Goal: Information Seeking & Learning: Learn about a topic

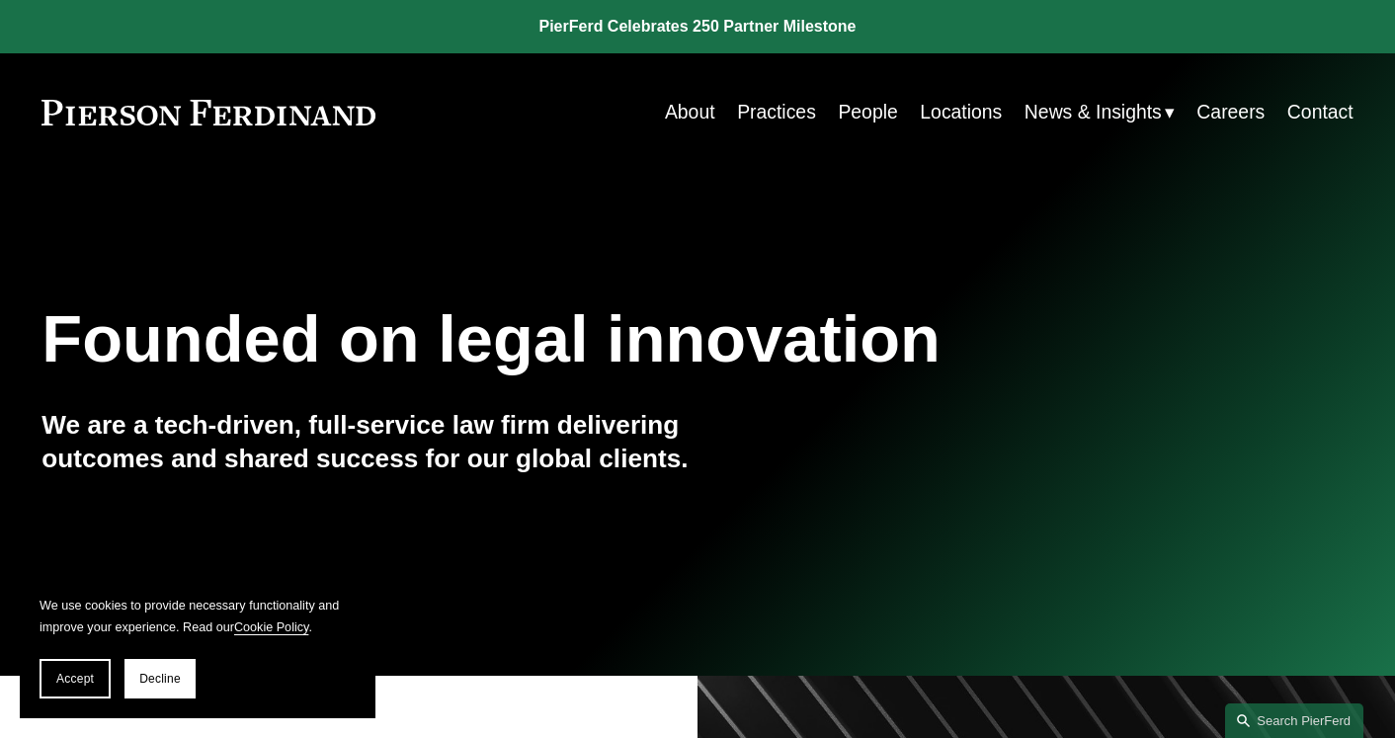
click at [957, 112] on link "Locations" at bounding box center [961, 112] width 82 height 39
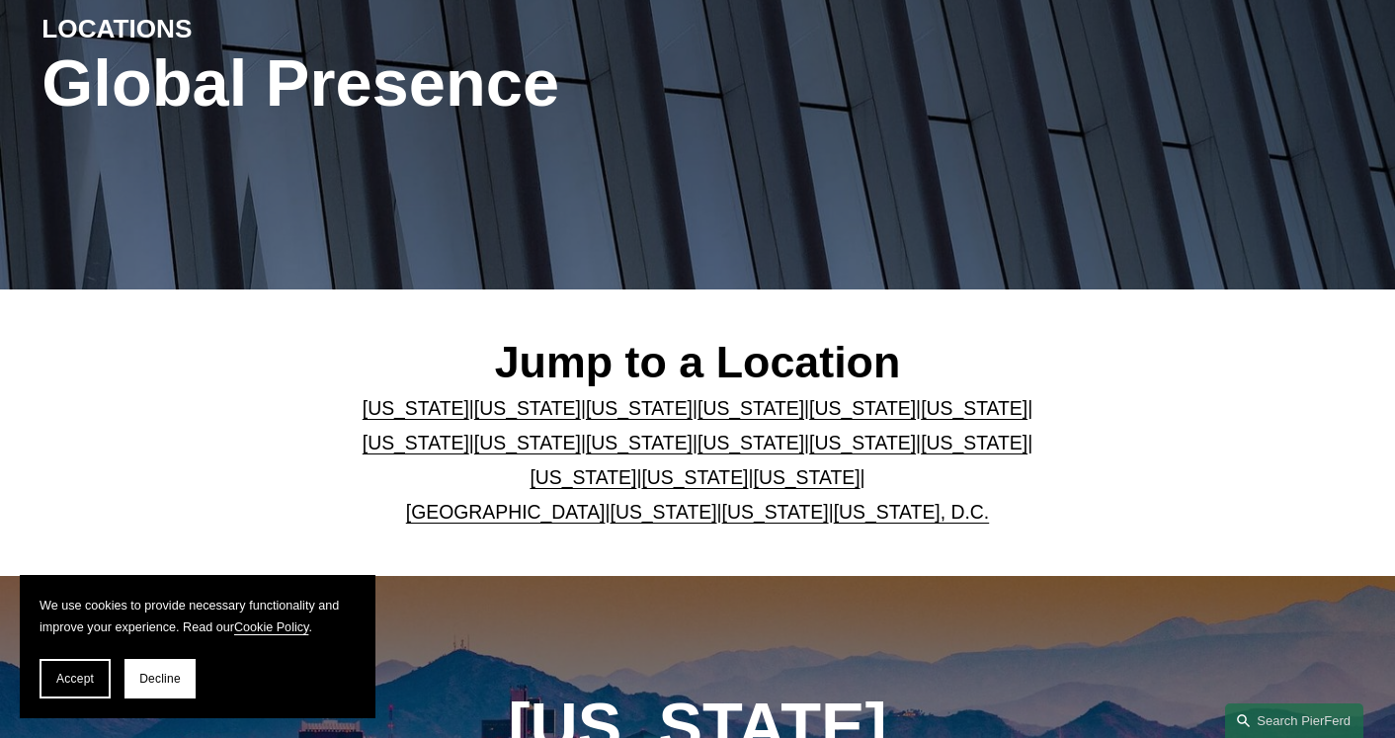
scroll to position [264, 0]
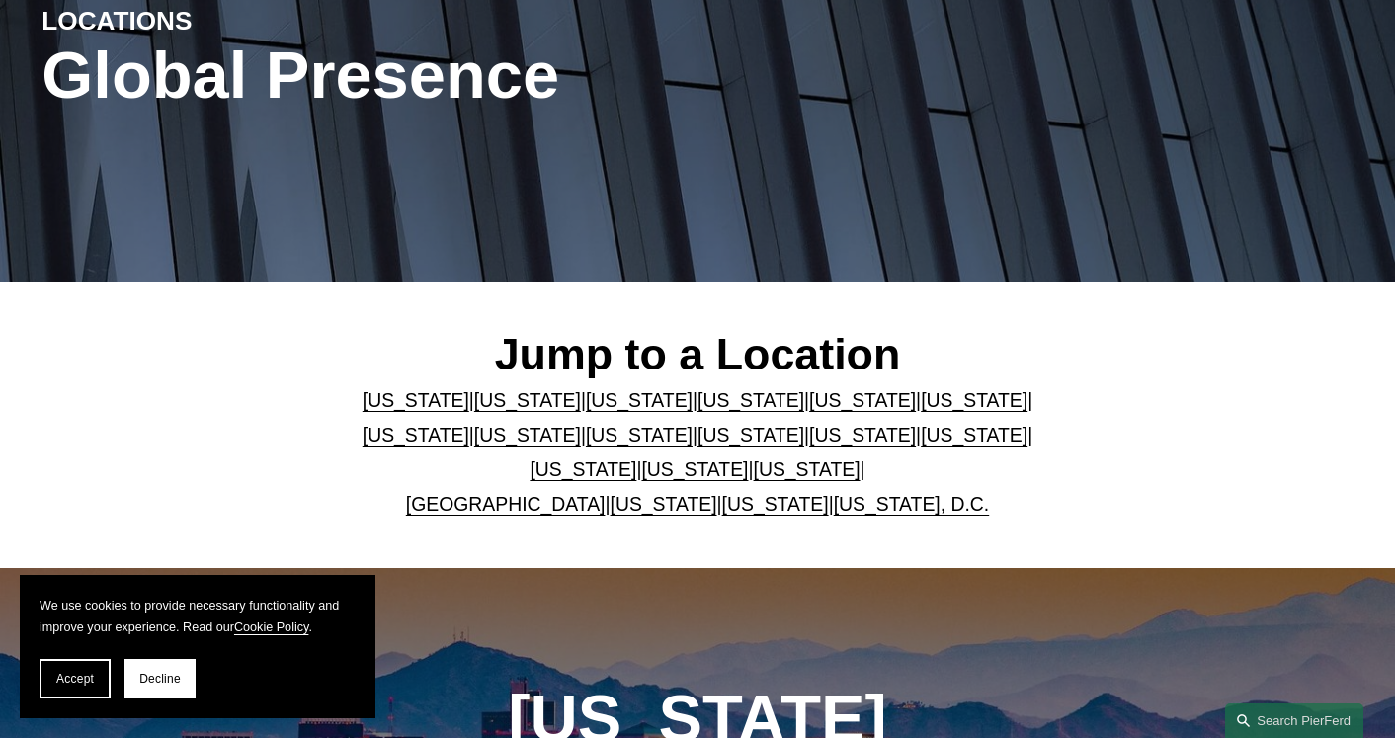
click at [809, 438] on link "New York" at bounding box center [862, 435] width 107 height 22
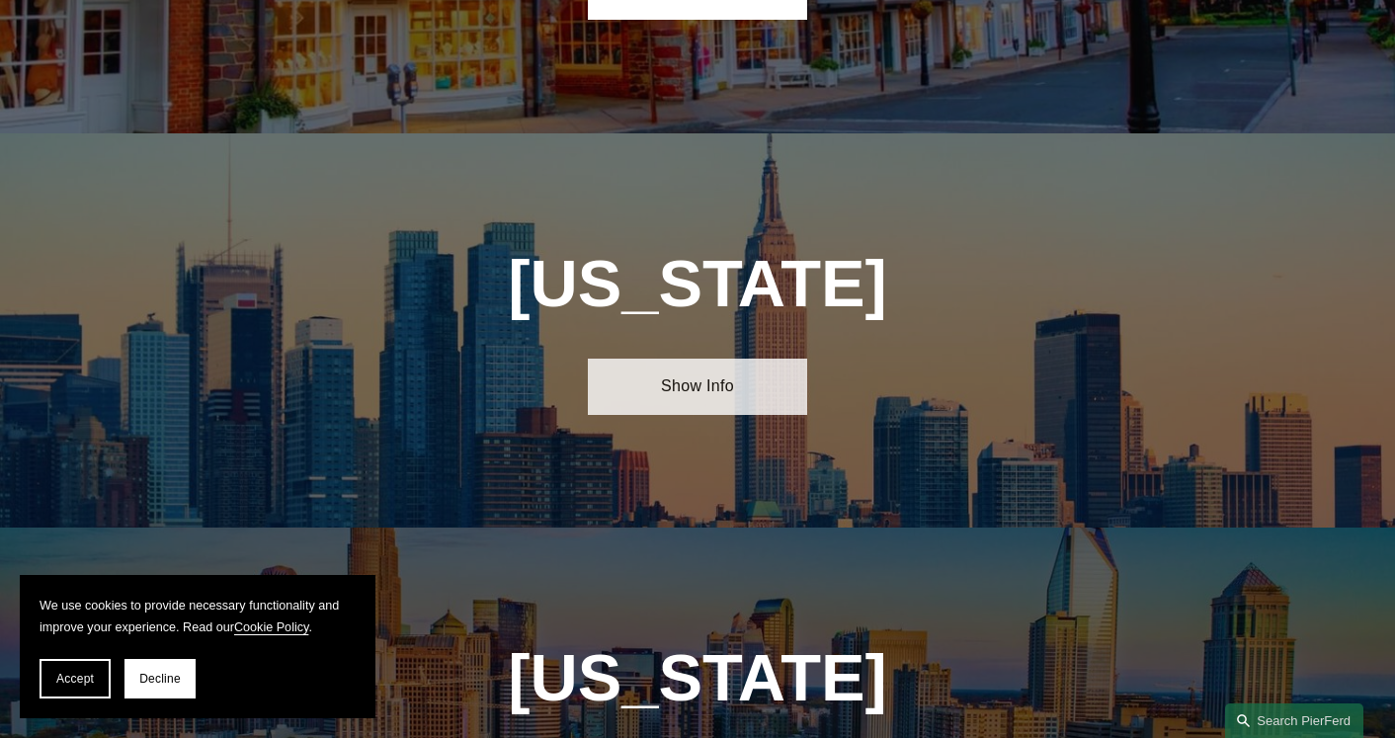
click at [709, 359] on link "Show Info" at bounding box center [697, 387] width 218 height 56
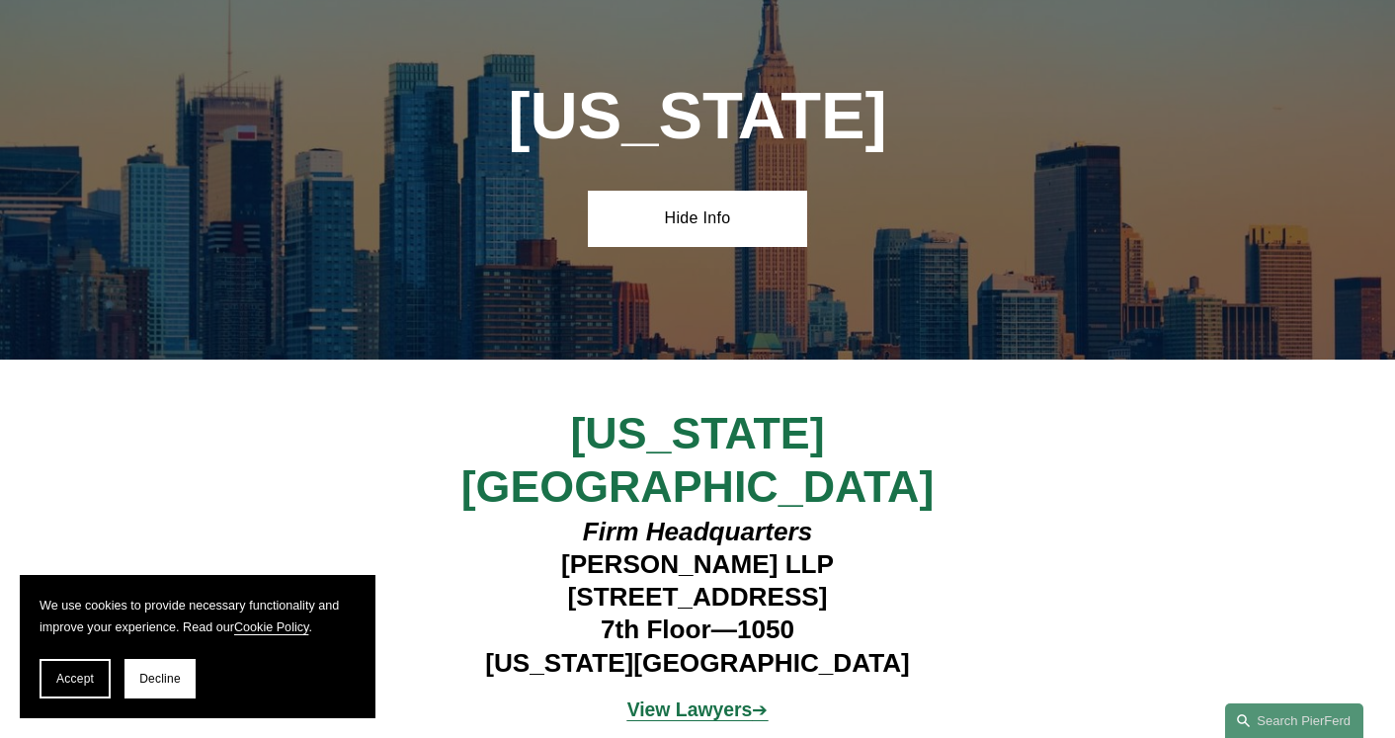
scroll to position [4949, 0]
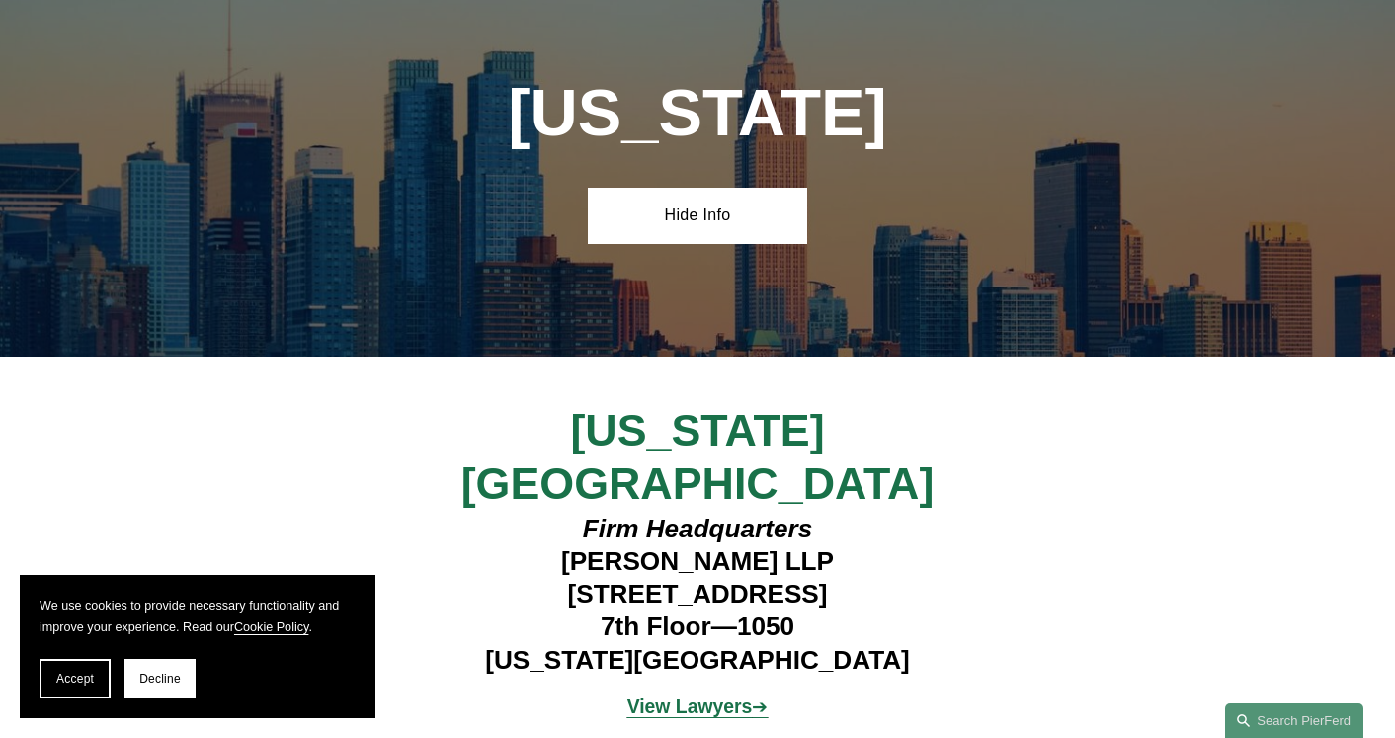
click at [717, 696] on strong "View Lawyers" at bounding box center [689, 707] width 125 height 22
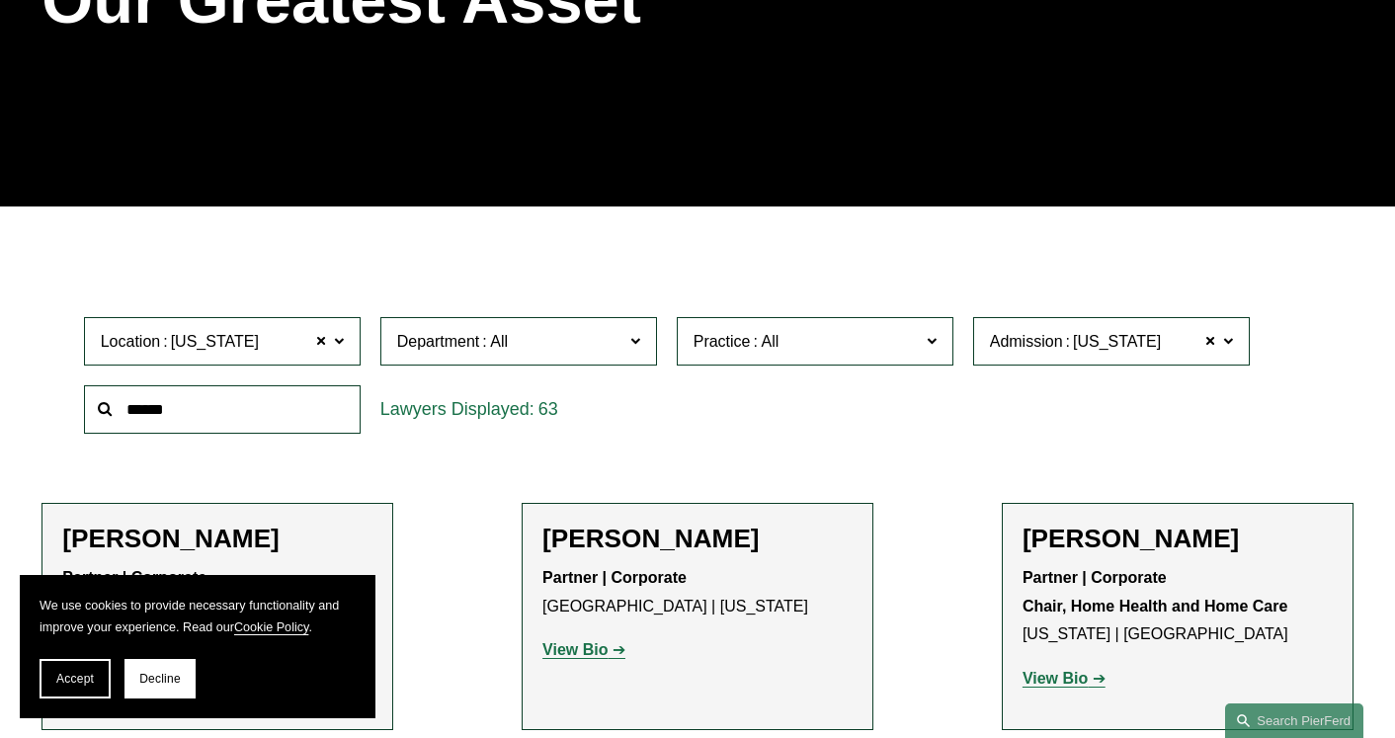
scroll to position [350, 0]
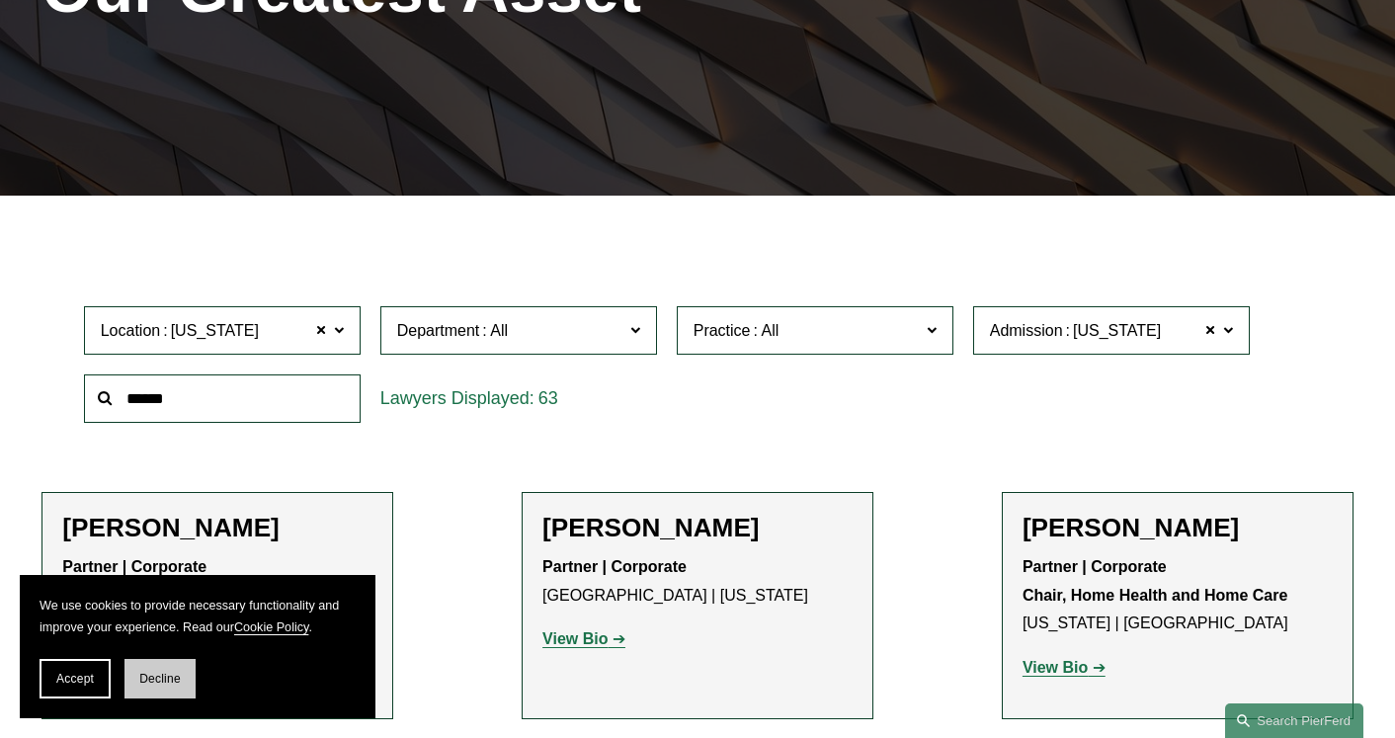
click at [154, 691] on button "Decline" at bounding box center [159, 679] width 71 height 40
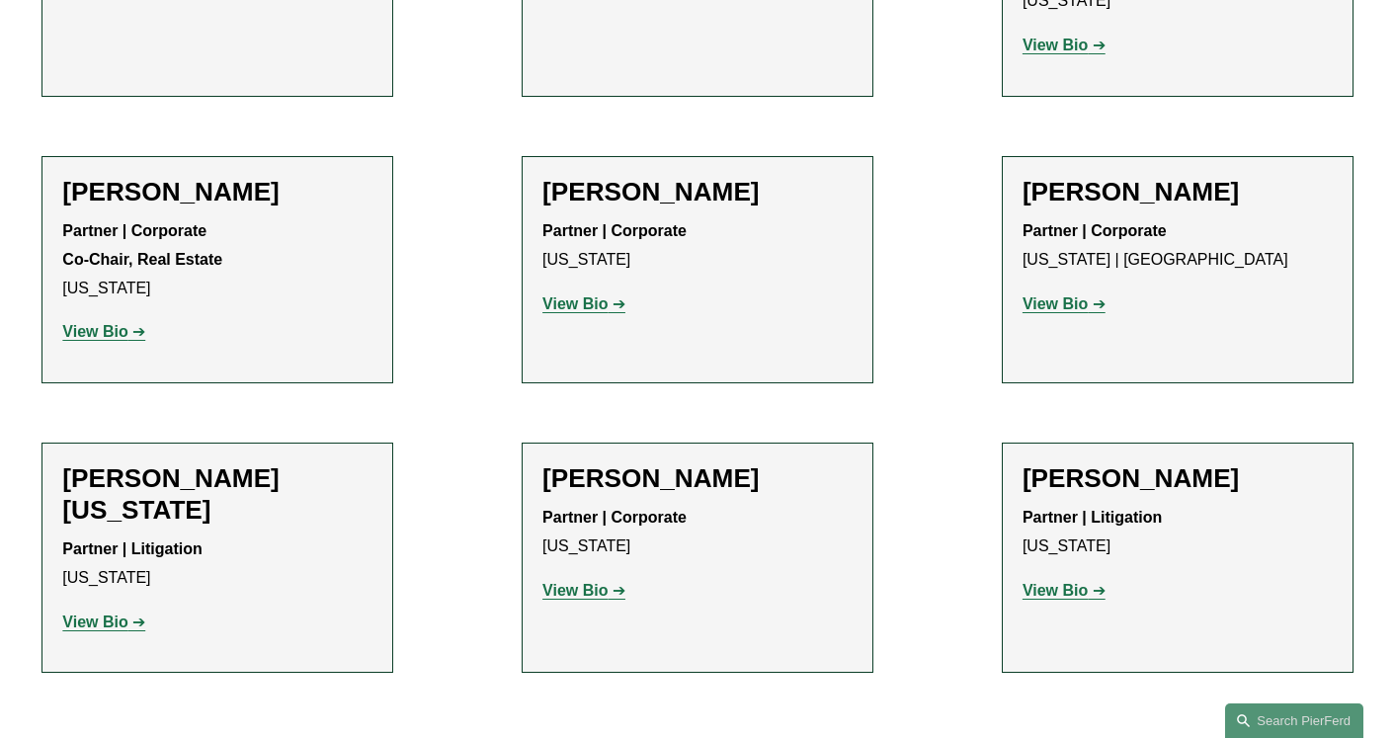
scroll to position [6410, 0]
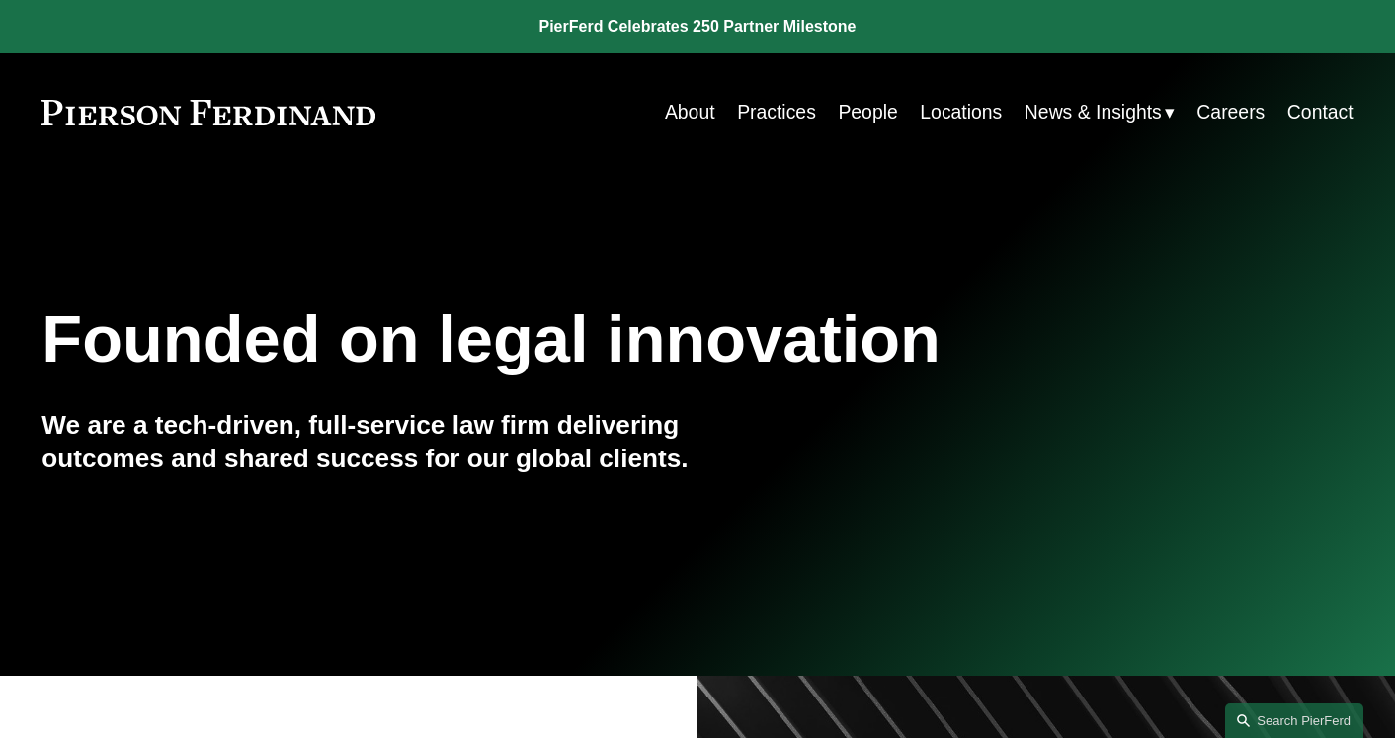
click at [864, 120] on link "People" at bounding box center [867, 112] width 59 height 39
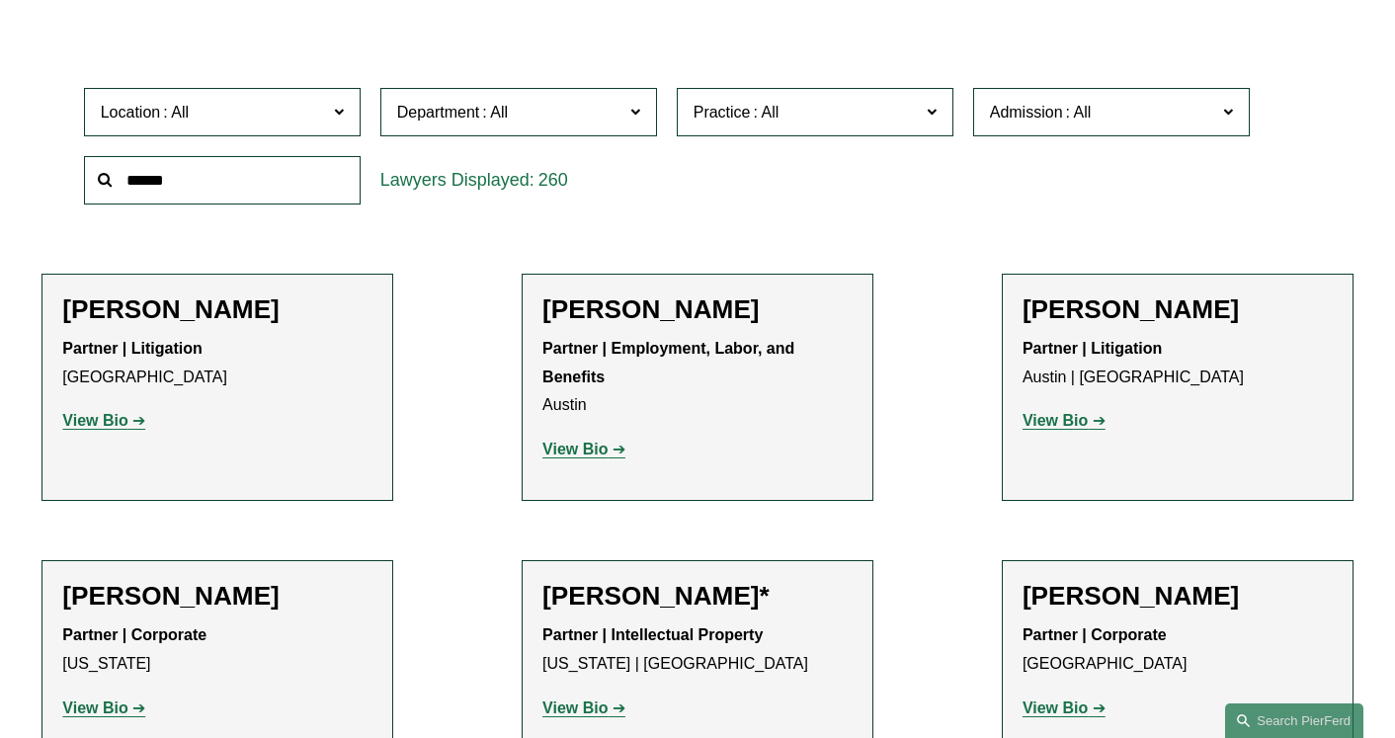
scroll to position [581, 0]
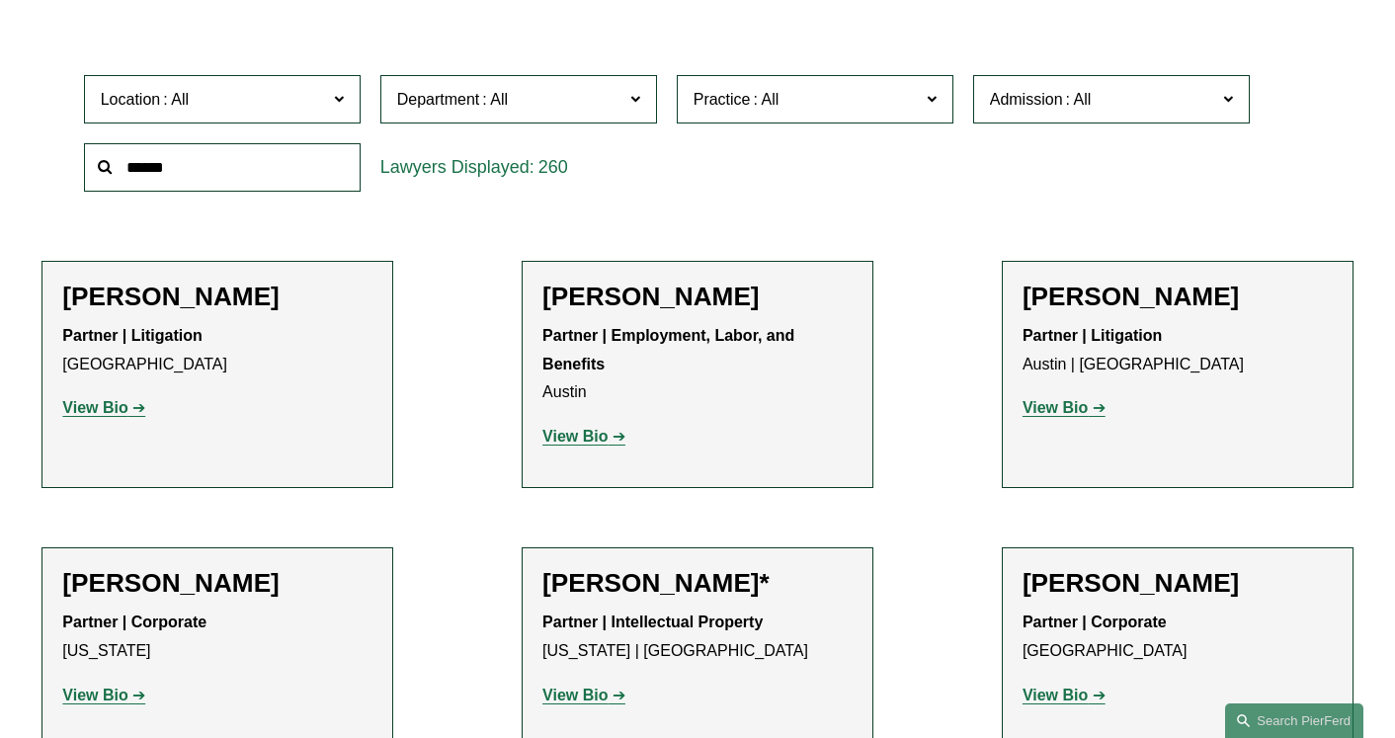
click at [754, 98] on span at bounding box center [767, 99] width 32 height 17
click at [0, 0] on link "Entertainment" at bounding box center [0, 0] width 0 height 0
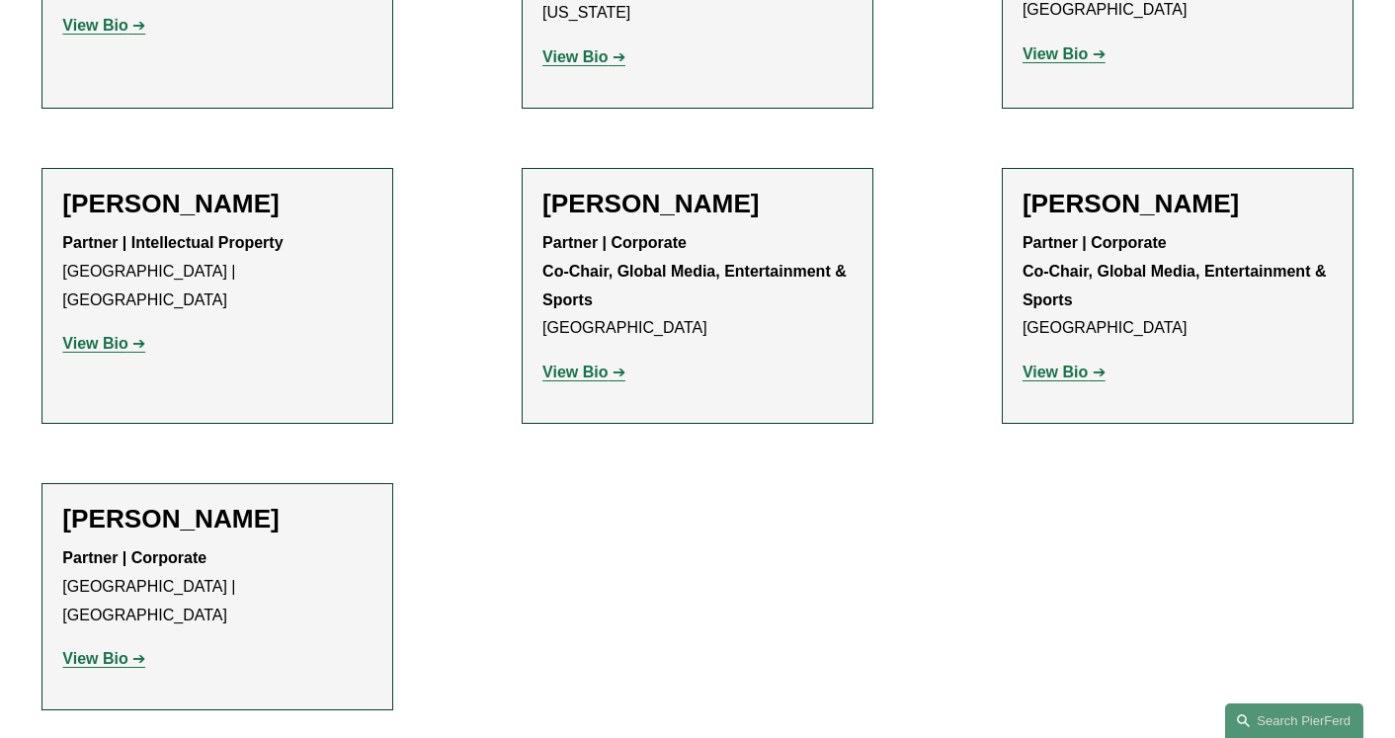
scroll to position [964, 0]
click at [1092, 363] on link "View Bio" at bounding box center [1064, 371] width 83 height 17
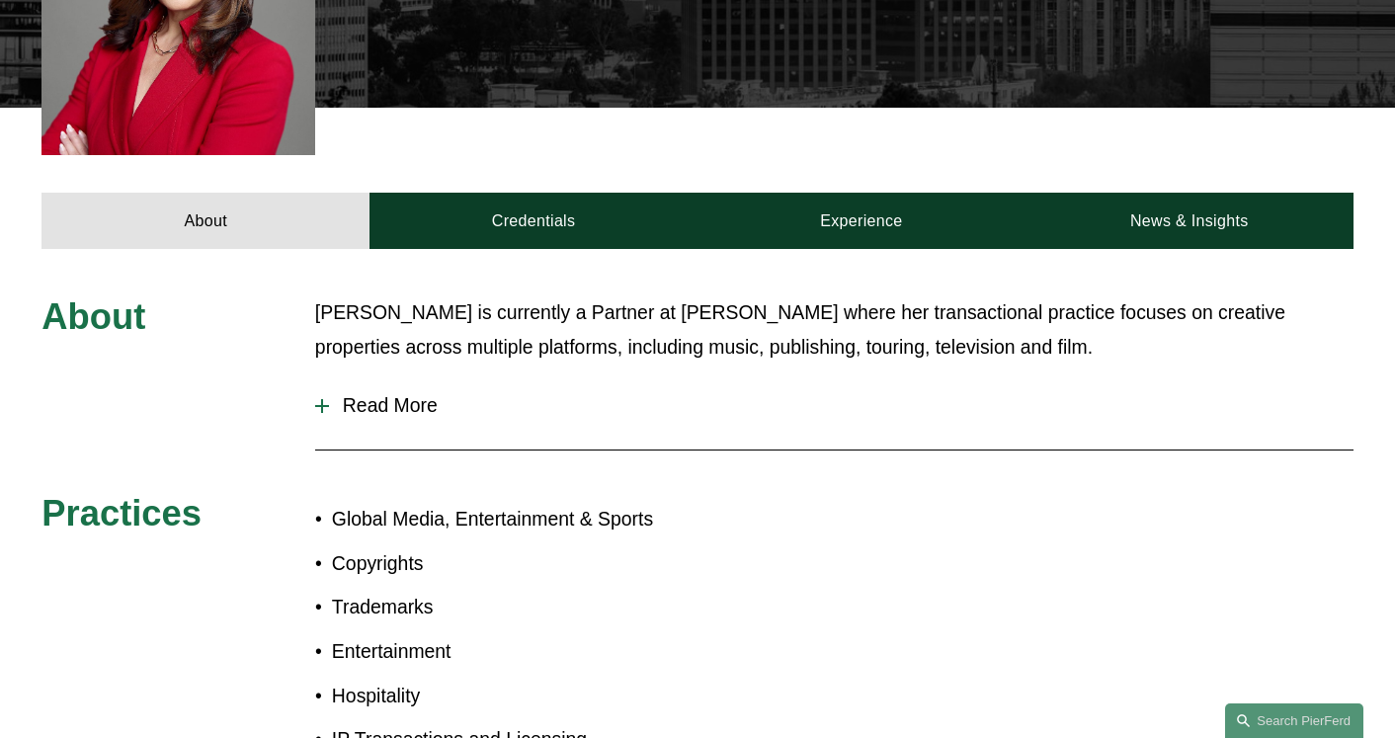
scroll to position [776, 0]
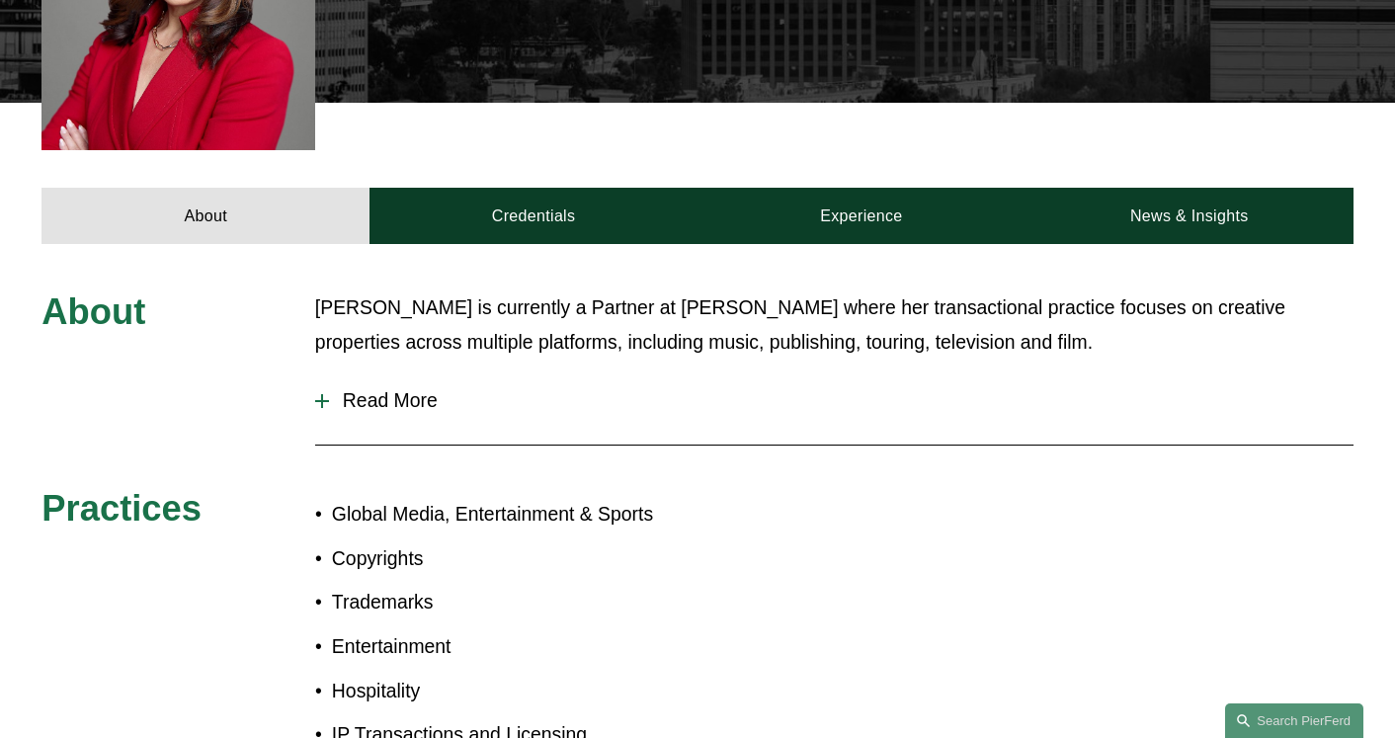
click at [394, 389] on span "Read More" at bounding box center [841, 400] width 1024 height 23
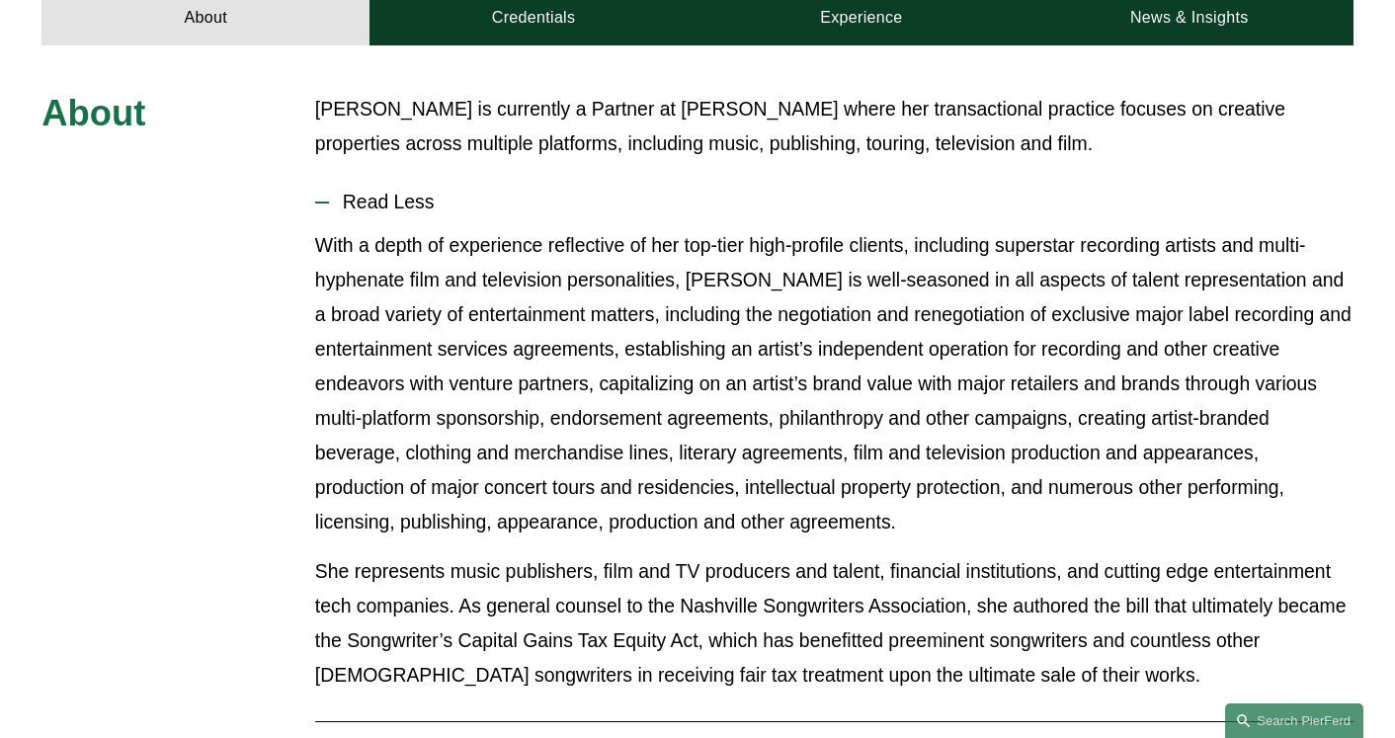
scroll to position [686, 0]
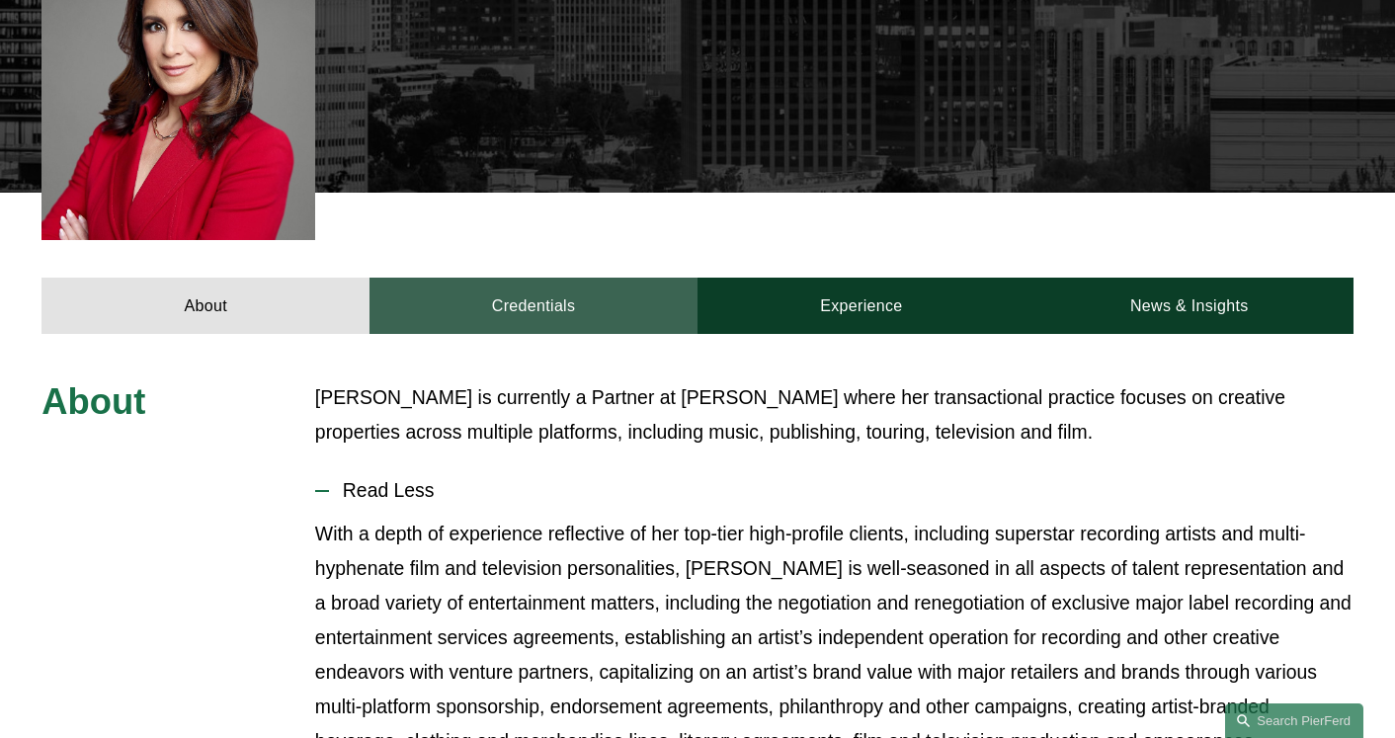
click at [576, 279] on link "Credentials" at bounding box center [533, 306] width 328 height 56
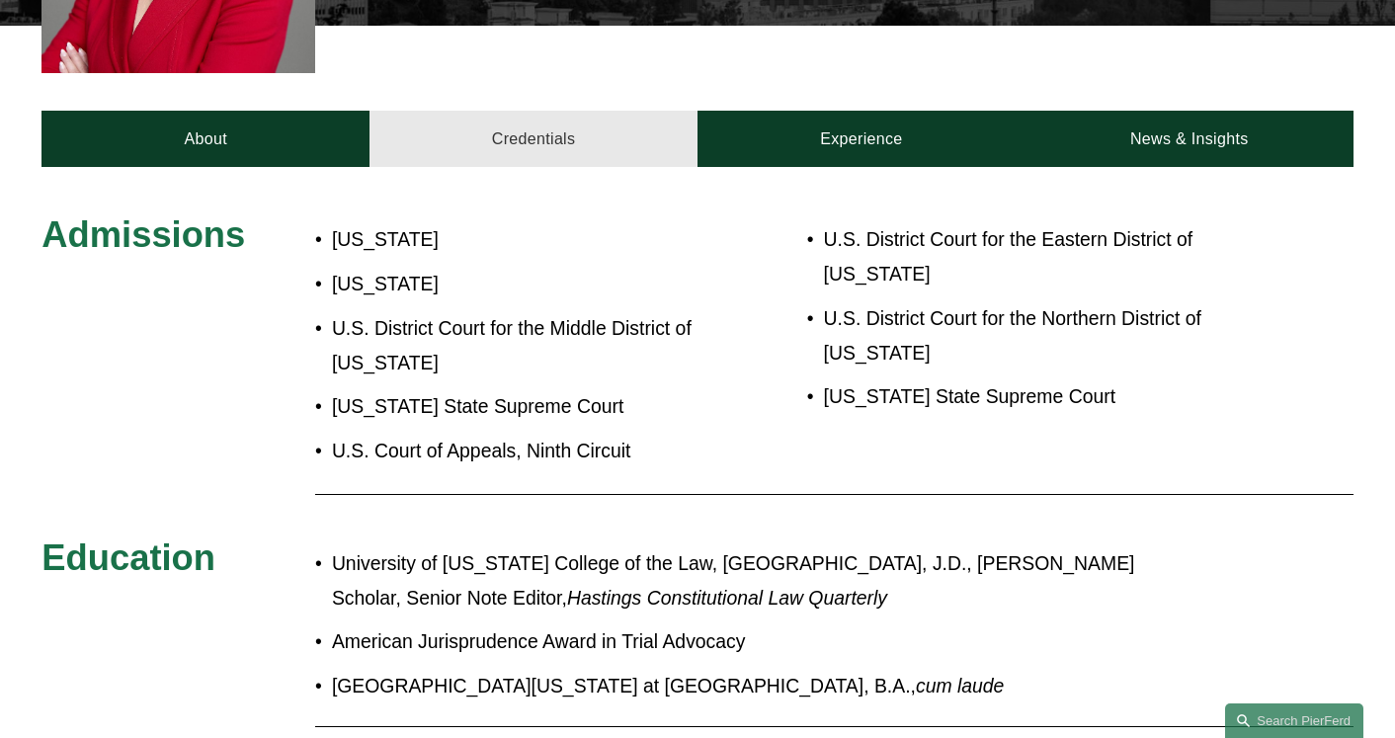
scroll to position [863, 0]
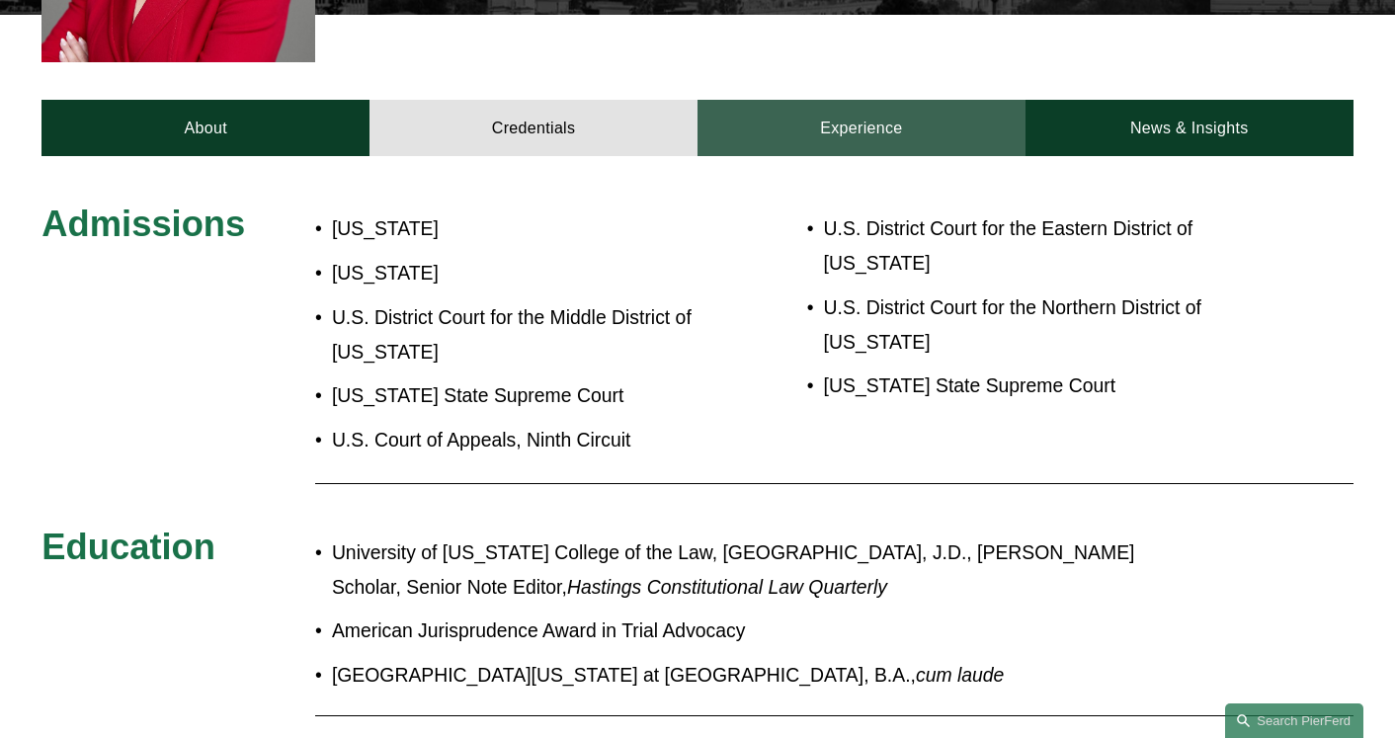
click at [737, 100] on link "Experience" at bounding box center [861, 128] width 328 height 56
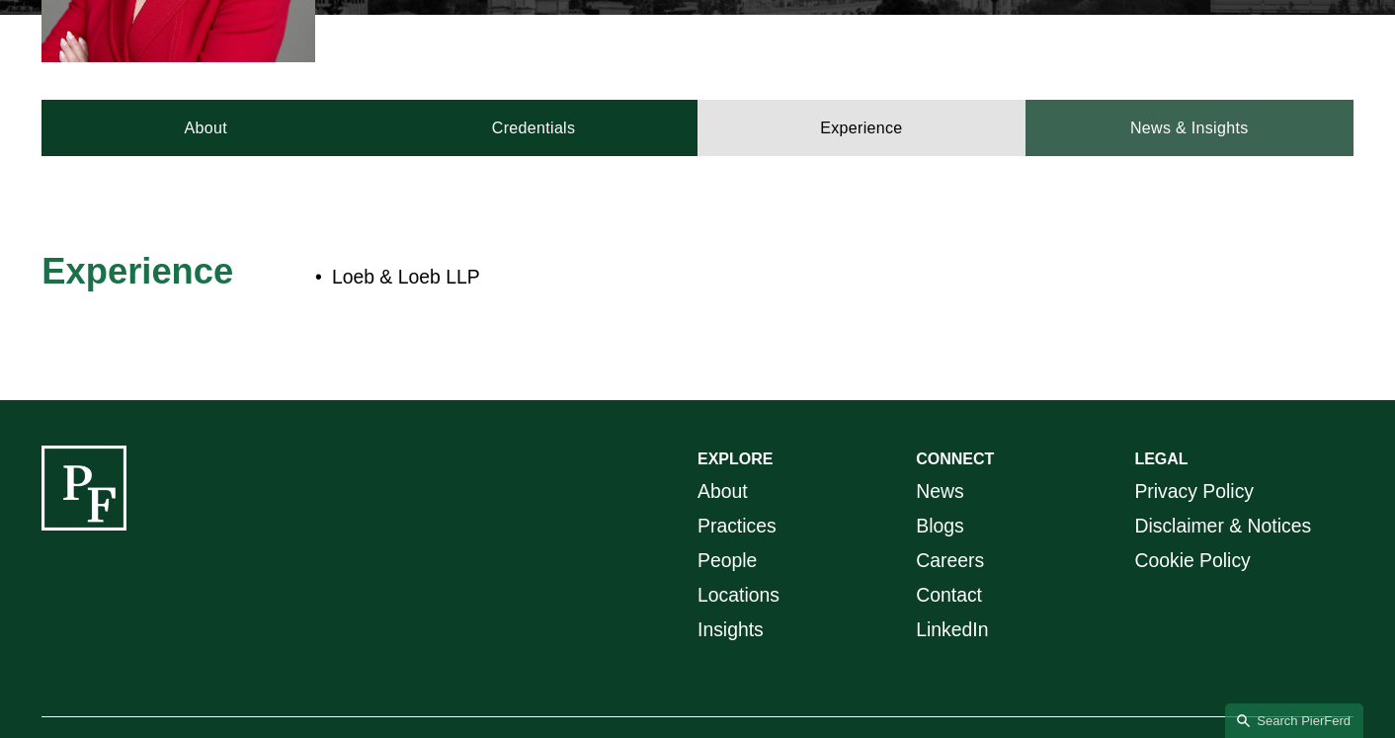
click at [1114, 100] on link "News & Insights" at bounding box center [1189, 128] width 328 height 56
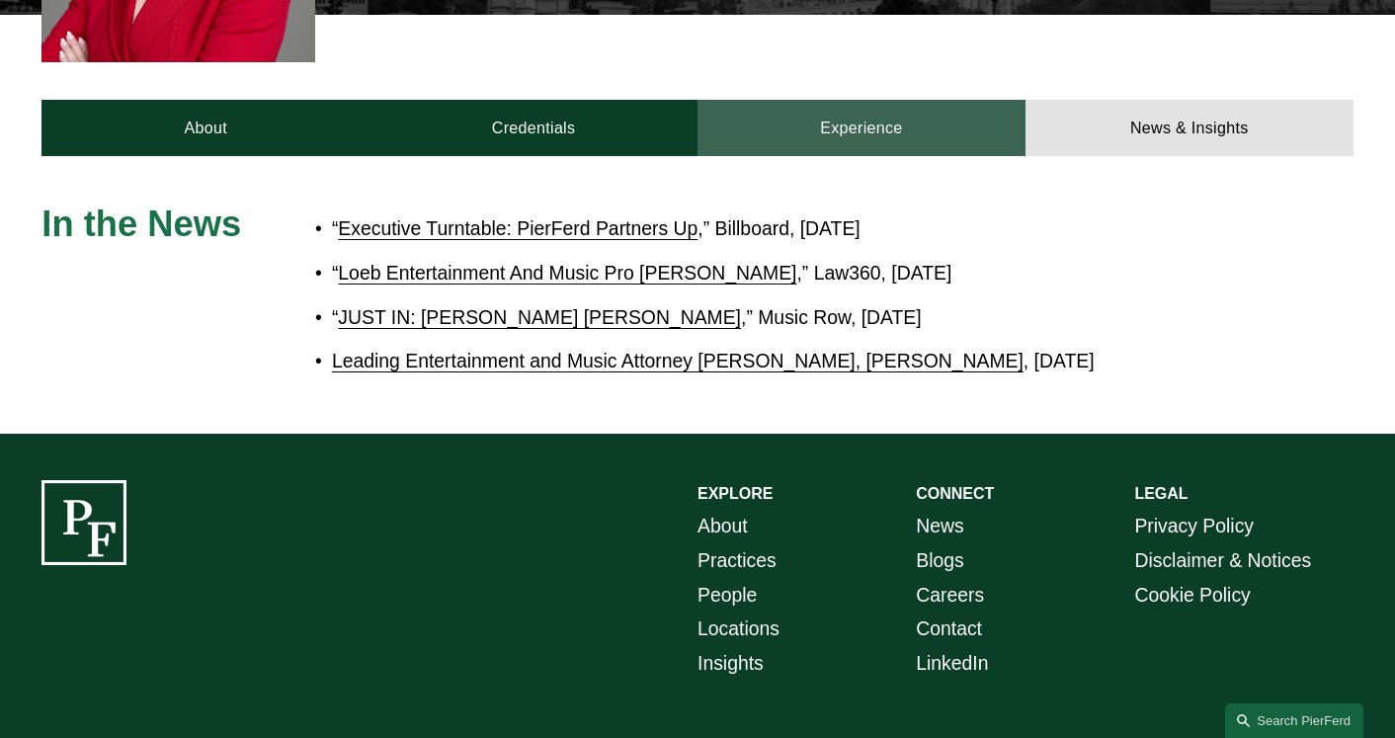
click at [838, 100] on link "Experience" at bounding box center [861, 128] width 328 height 56
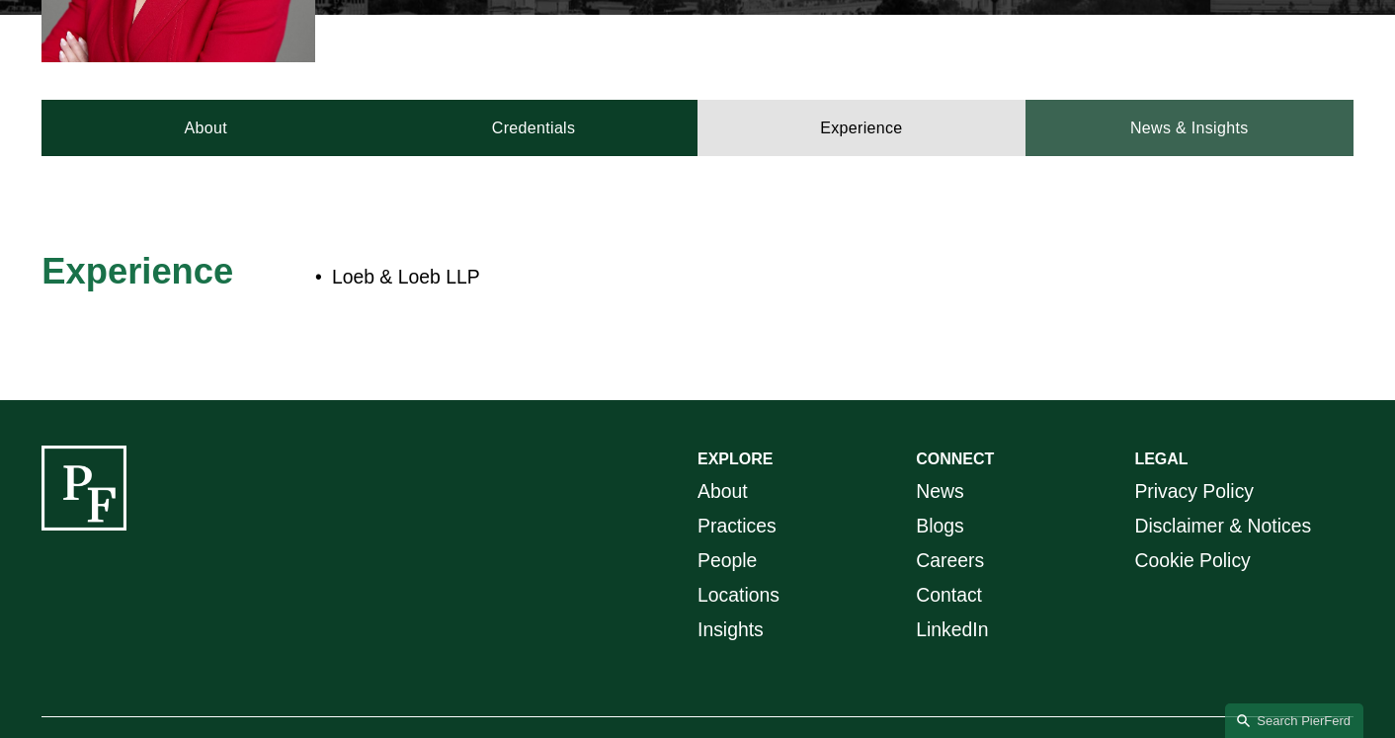
click at [1175, 100] on link "News & Insights" at bounding box center [1189, 128] width 328 height 56
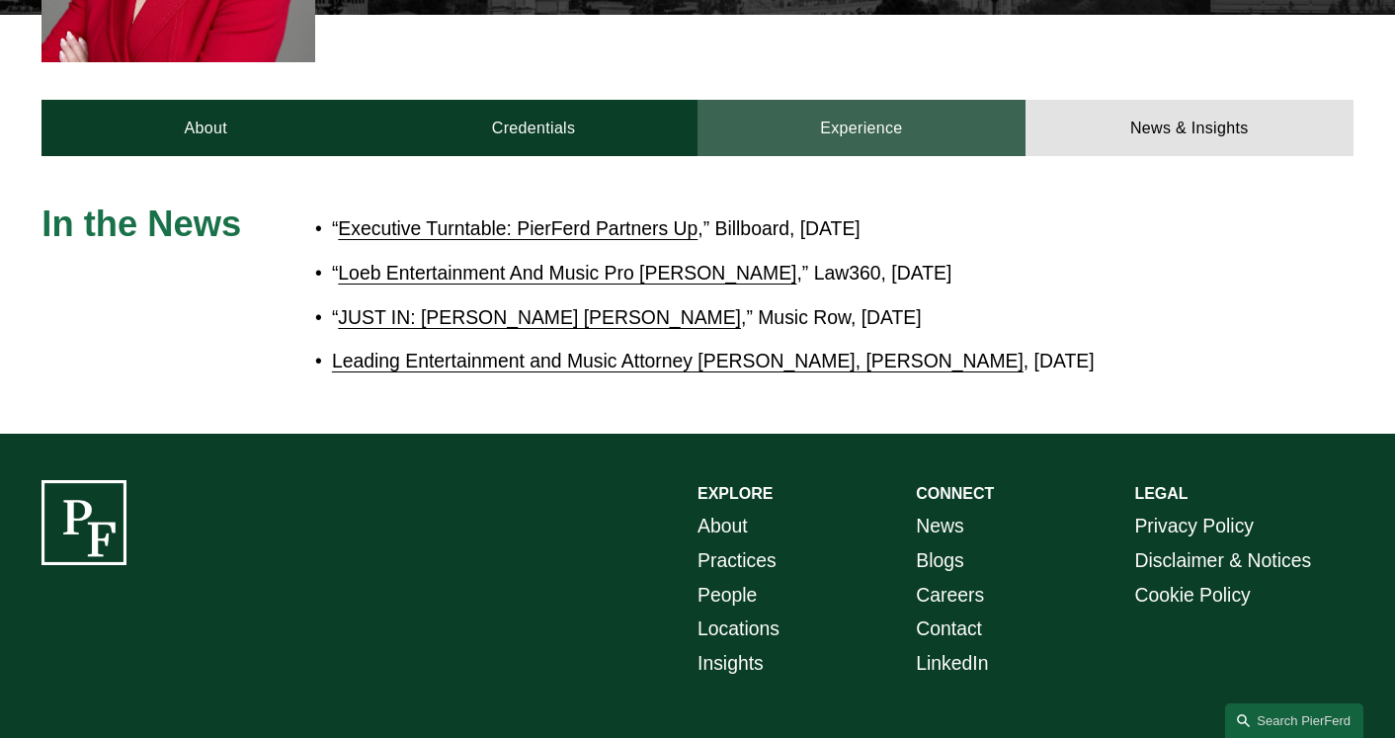
click at [785, 105] on link "Experience" at bounding box center [861, 128] width 328 height 56
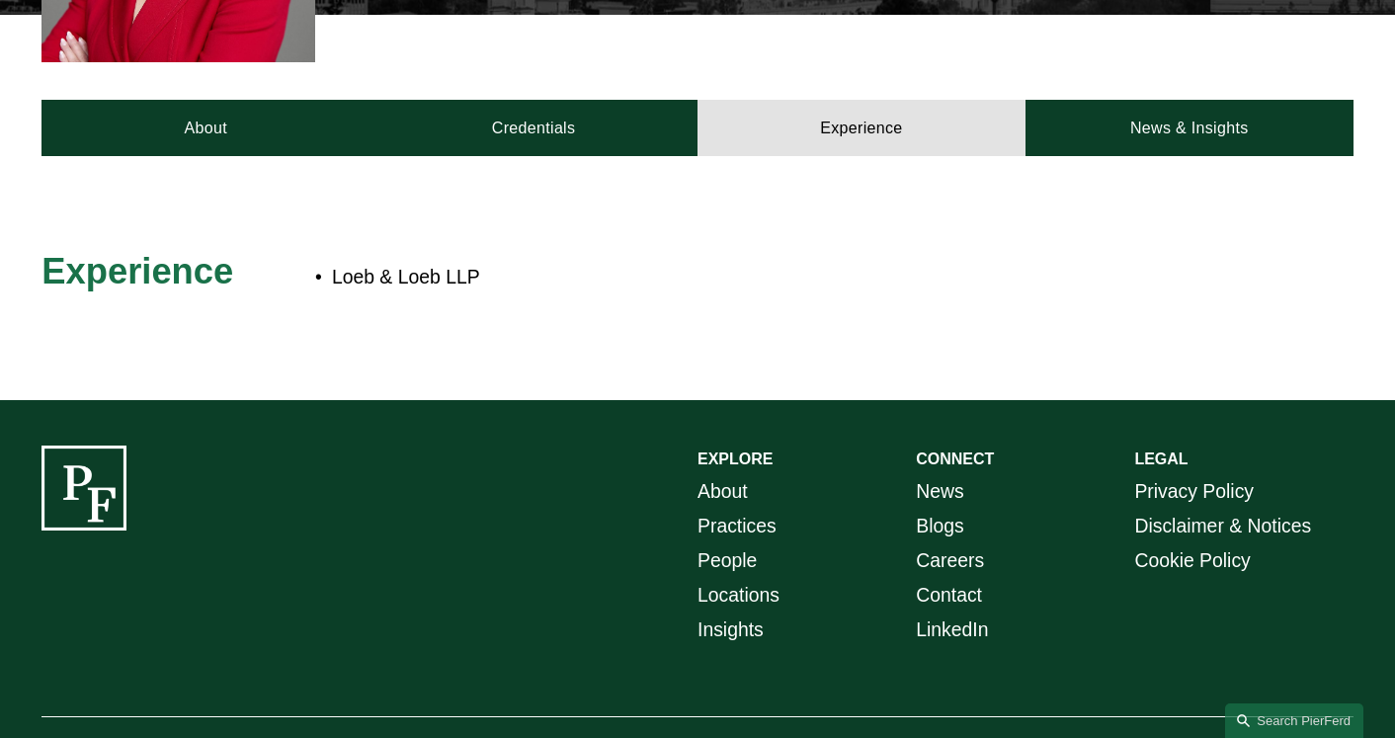
click at [442, 260] on p "Loeb & Loeb LLP" at bounding box center [761, 277] width 858 height 35
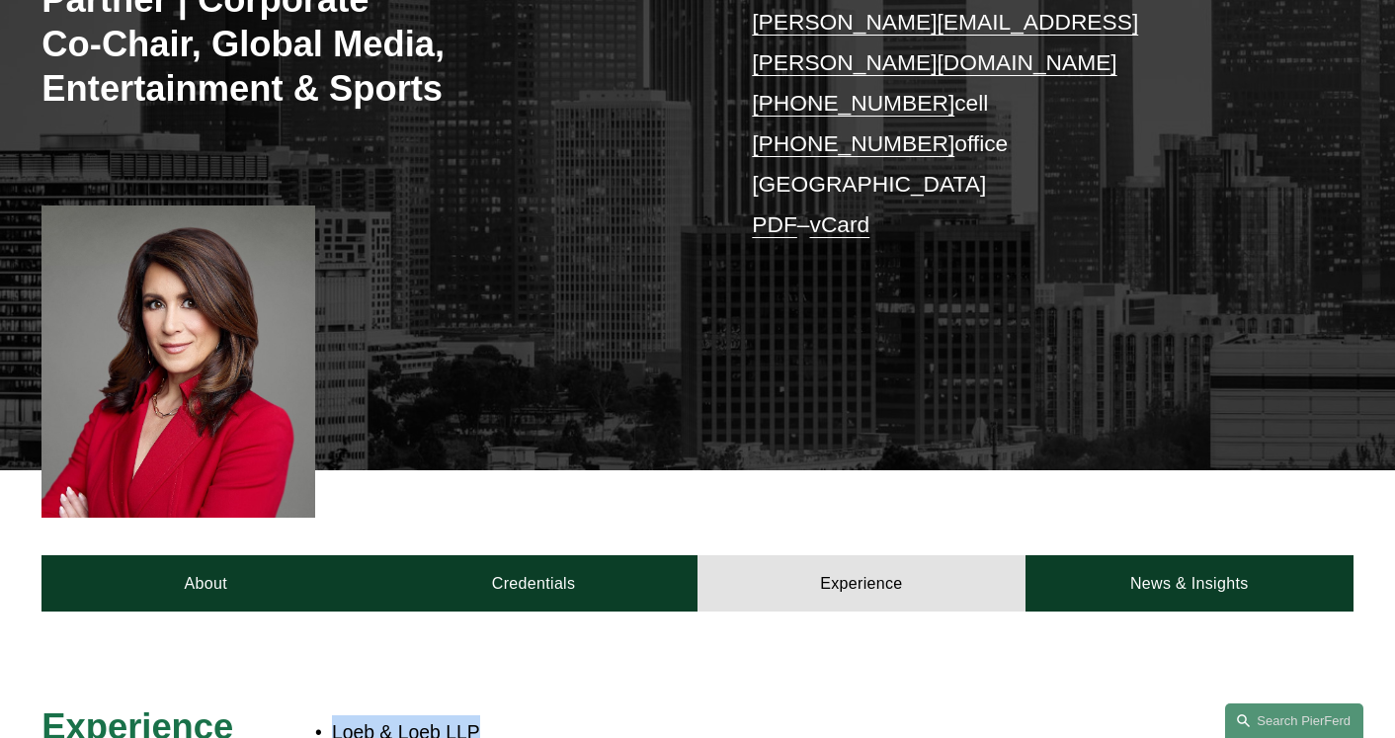
scroll to position [419, 0]
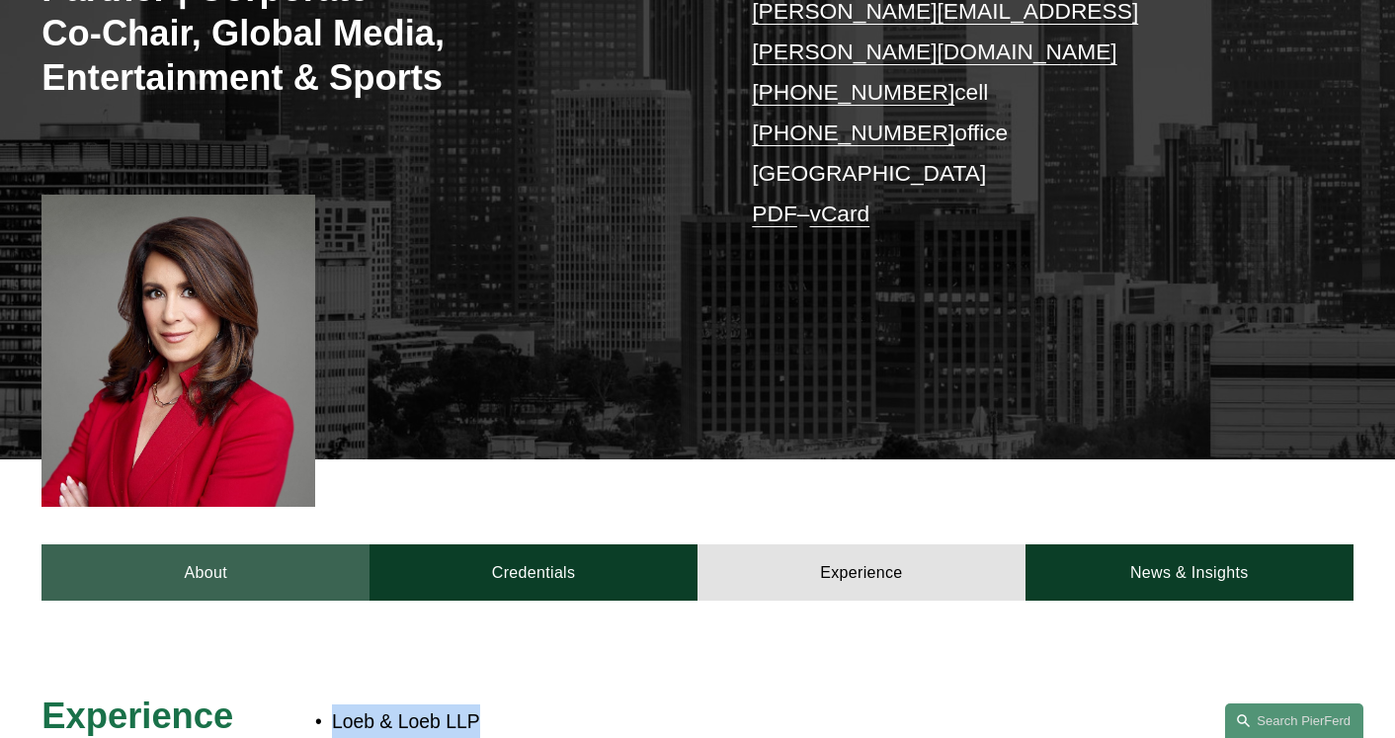
click at [240, 544] on link "About" at bounding box center [205, 572] width 328 height 56
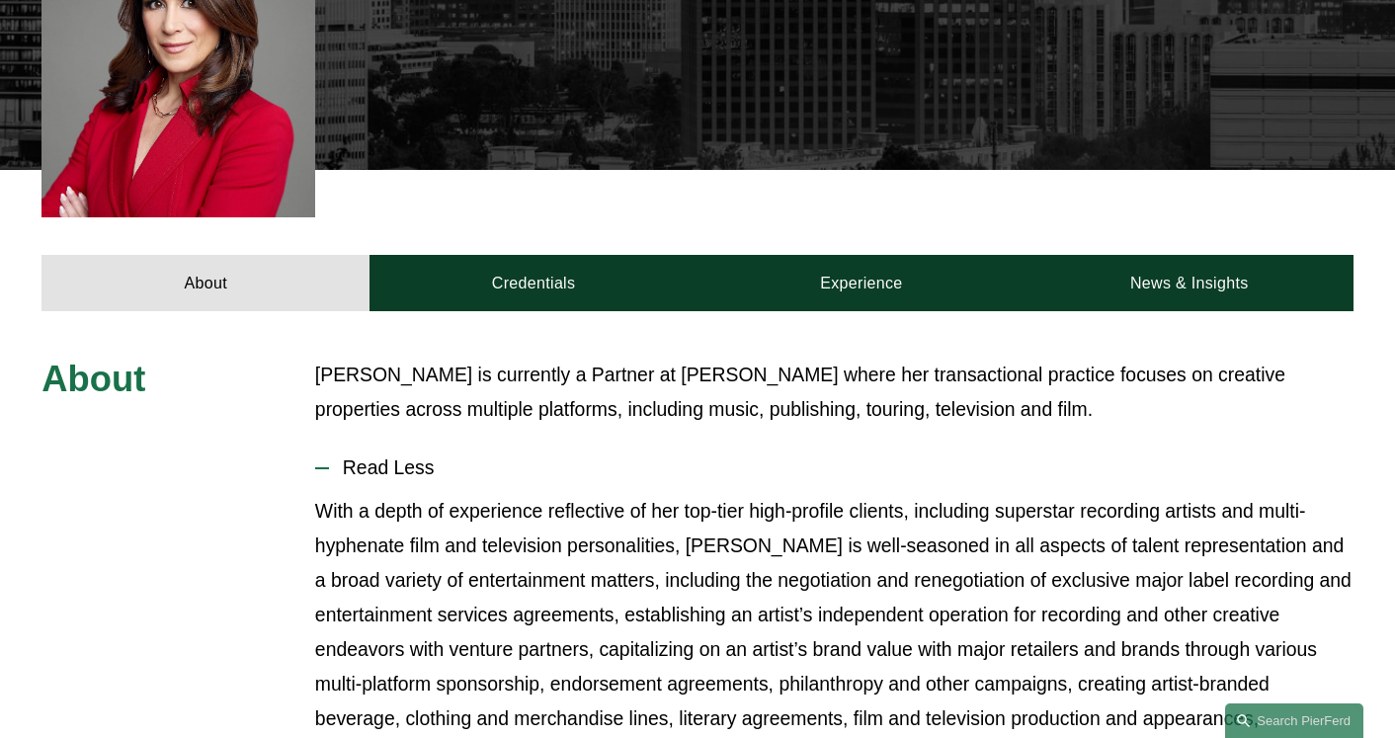
scroll to position [0, 0]
